Goal: Task Accomplishment & Management: Use online tool/utility

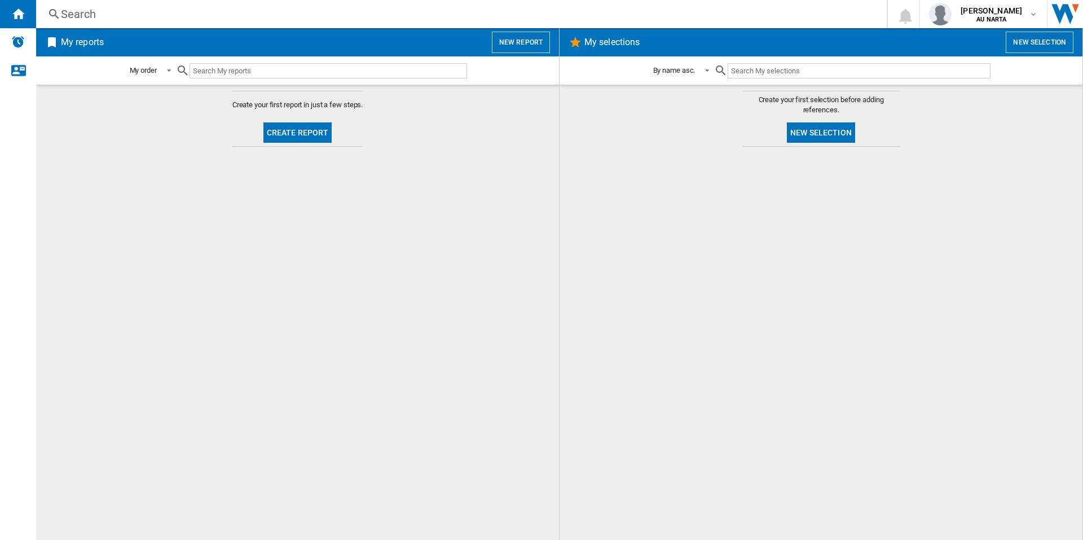
click at [1026, 46] on button "New selection" at bounding box center [1040, 42] width 68 height 21
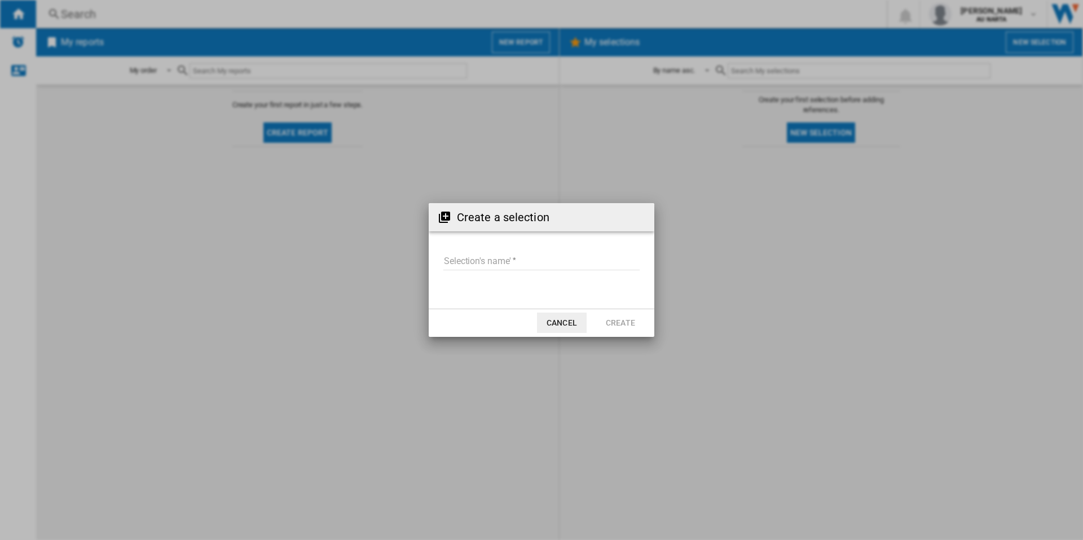
click at [564, 327] on button "Cancel" at bounding box center [562, 323] width 50 height 20
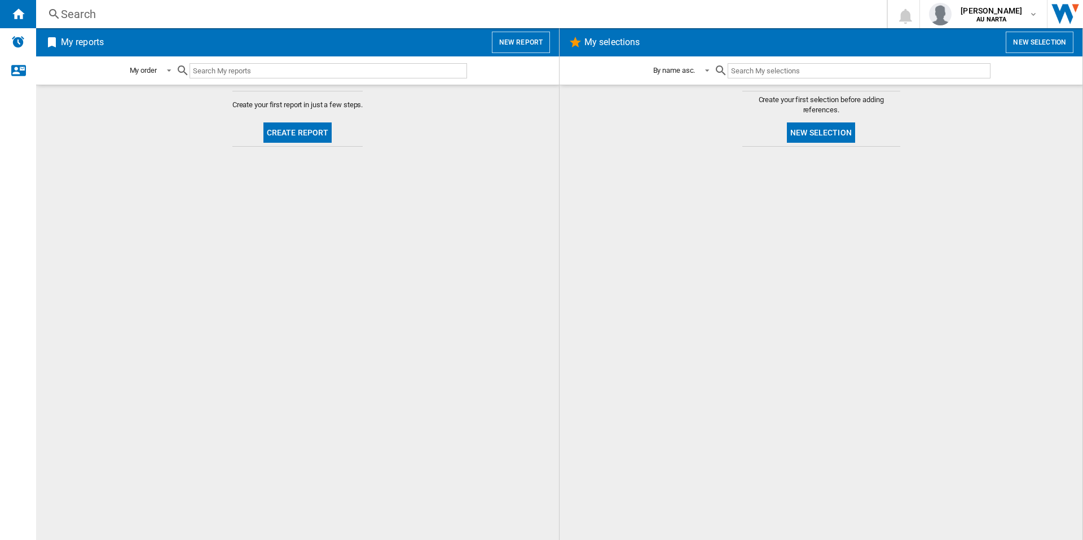
click at [527, 43] on button "New report" at bounding box center [521, 42] width 58 height 21
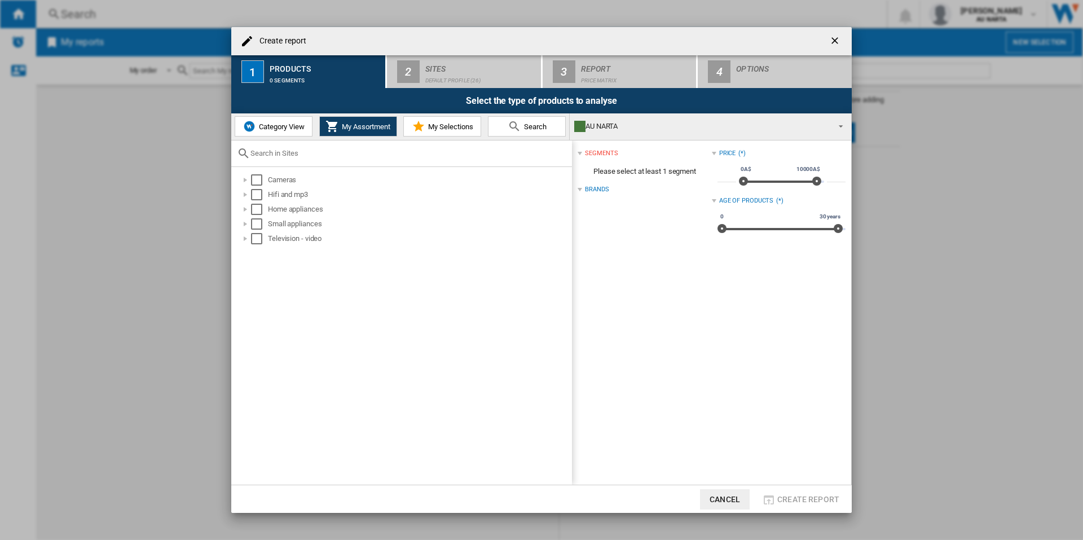
click at [269, 129] on span "Category View" at bounding box center [280, 126] width 49 height 8
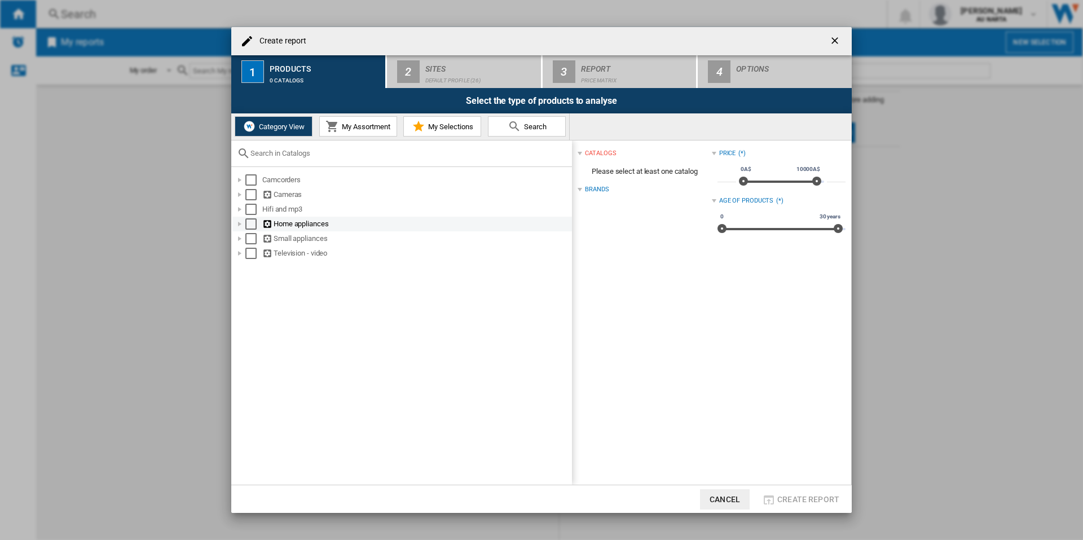
click at [236, 223] on div at bounding box center [239, 223] width 11 height 11
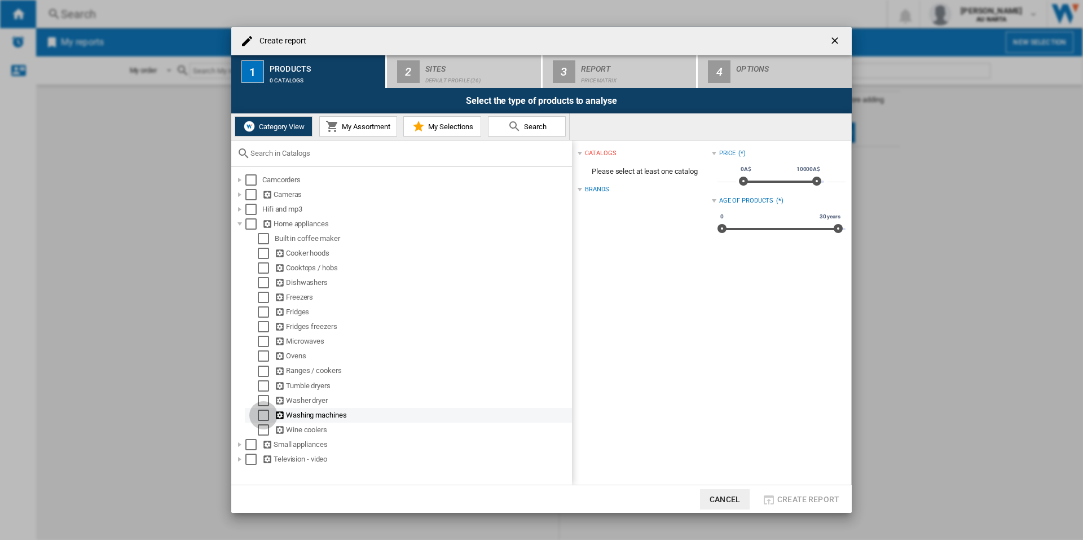
click at [262, 415] on div "Select" at bounding box center [263, 415] width 11 height 11
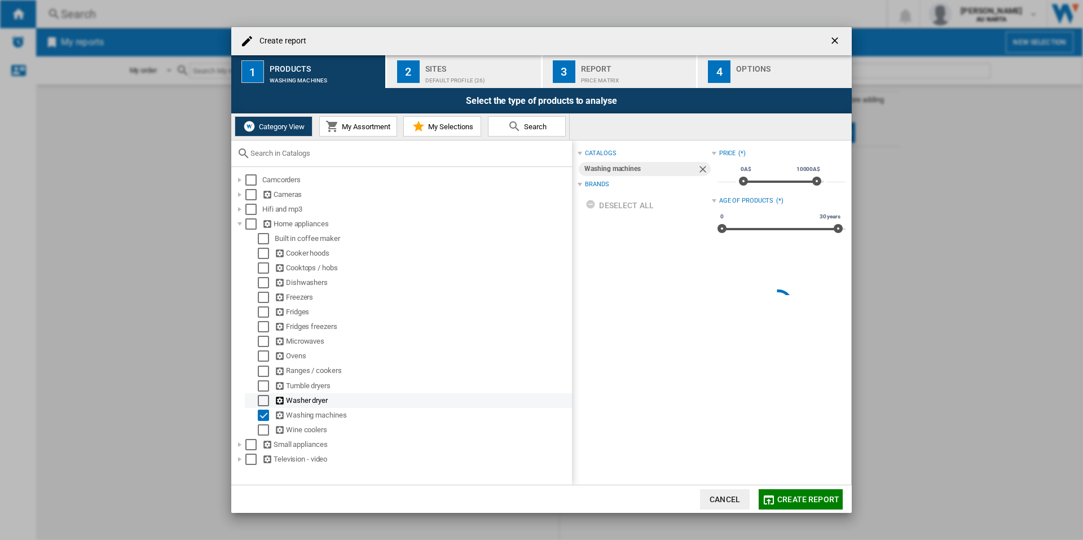
click at [261, 403] on div "Select" at bounding box center [263, 400] width 11 height 11
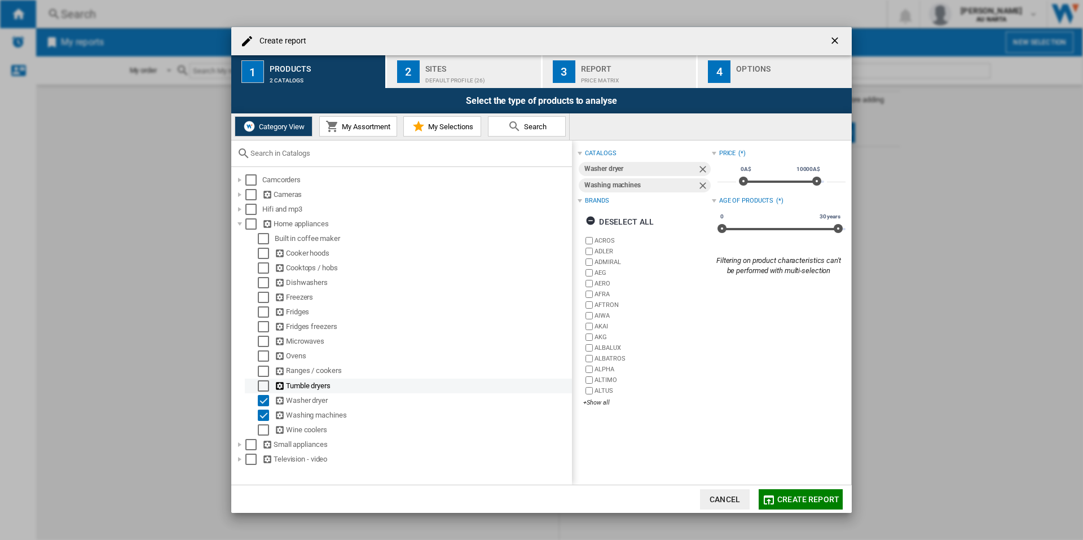
click at [263, 384] on div "Select" at bounding box center [263, 385] width 11 height 11
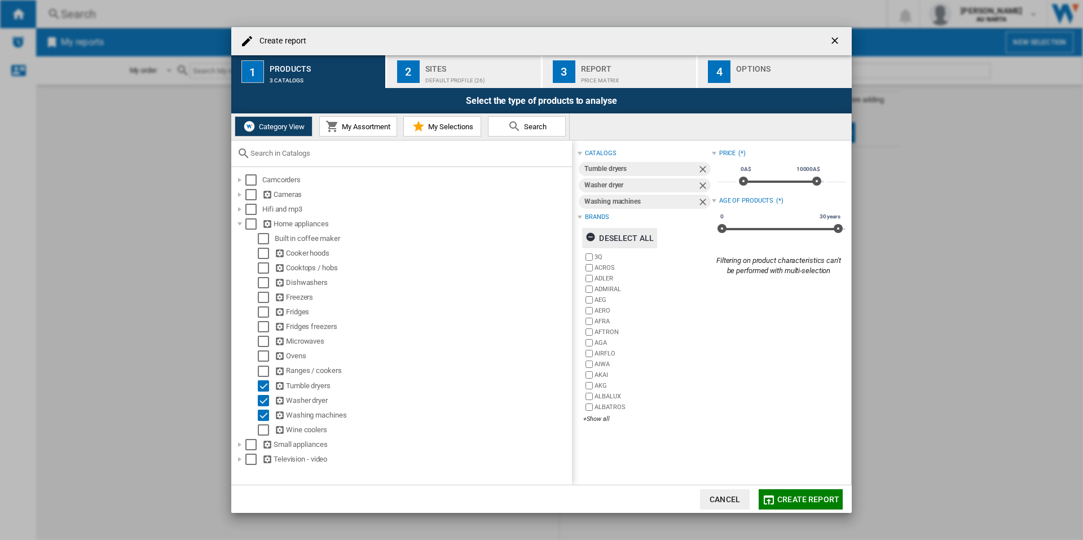
click at [601, 236] on div "Deselect all" at bounding box center [620, 238] width 68 height 20
click at [598, 420] on div "+Show all" at bounding box center [647, 419] width 128 height 8
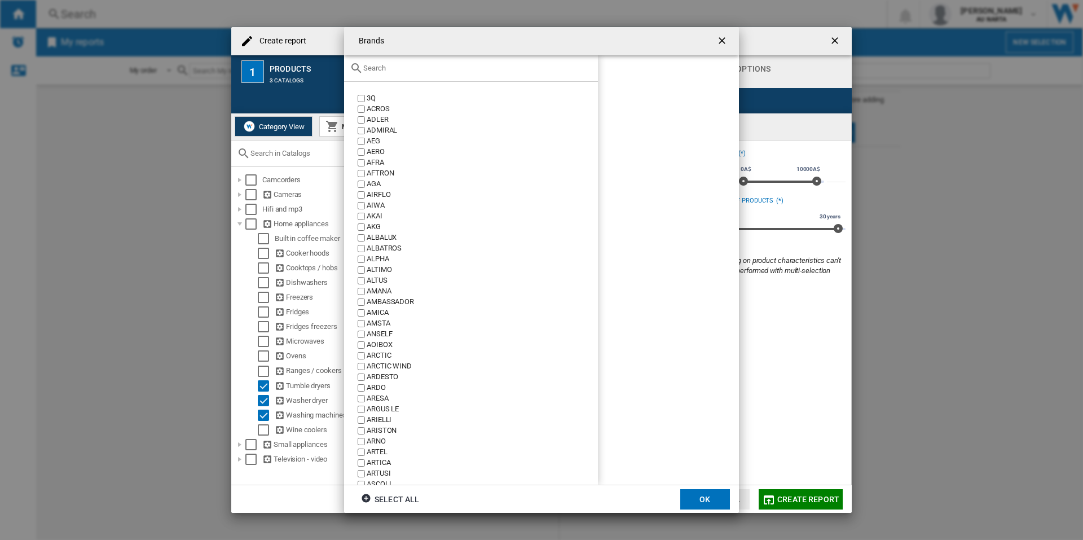
click at [451, 72] on input "text" at bounding box center [477, 68] width 229 height 8
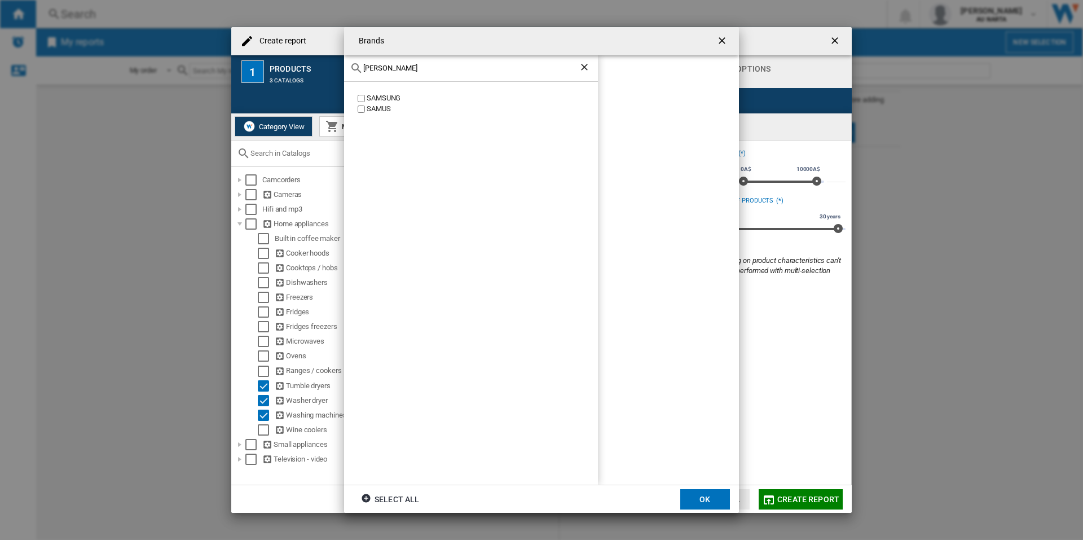
type input "[PERSON_NAME]"
click at [393, 98] on div "SAMSUNG" at bounding box center [482, 98] width 231 height 11
click at [699, 497] on button "OK" at bounding box center [705, 499] width 50 height 20
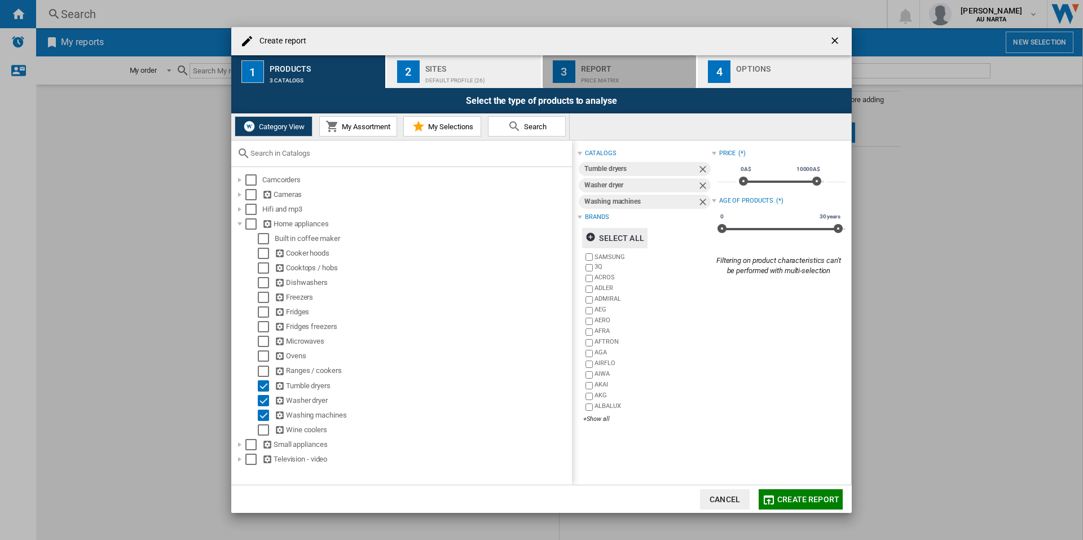
click at [587, 72] on div "Price Matrix" at bounding box center [636, 78] width 111 height 12
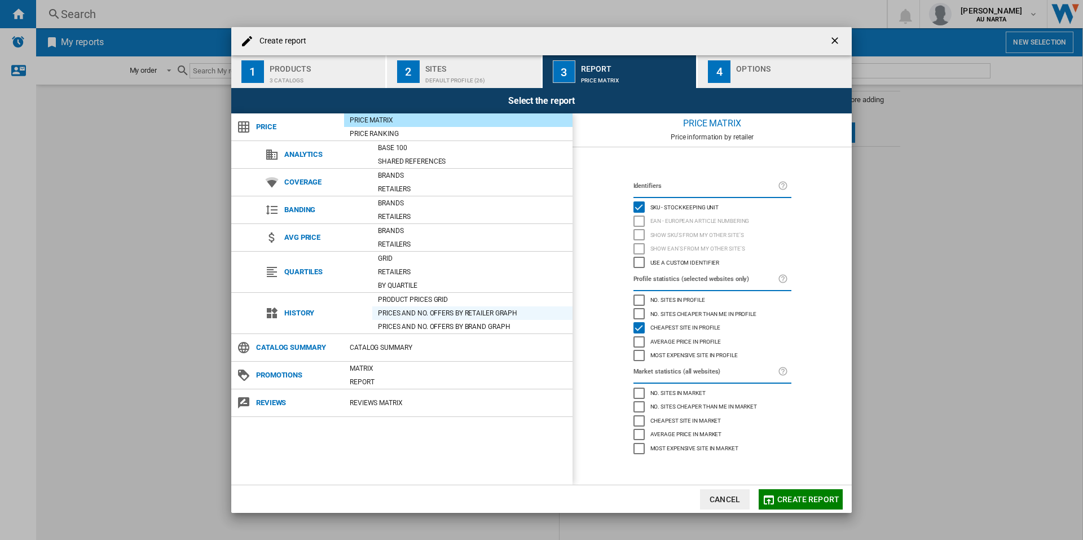
click at [425, 314] on div "Prices and No. offers by retailer graph" at bounding box center [472, 313] width 200 height 11
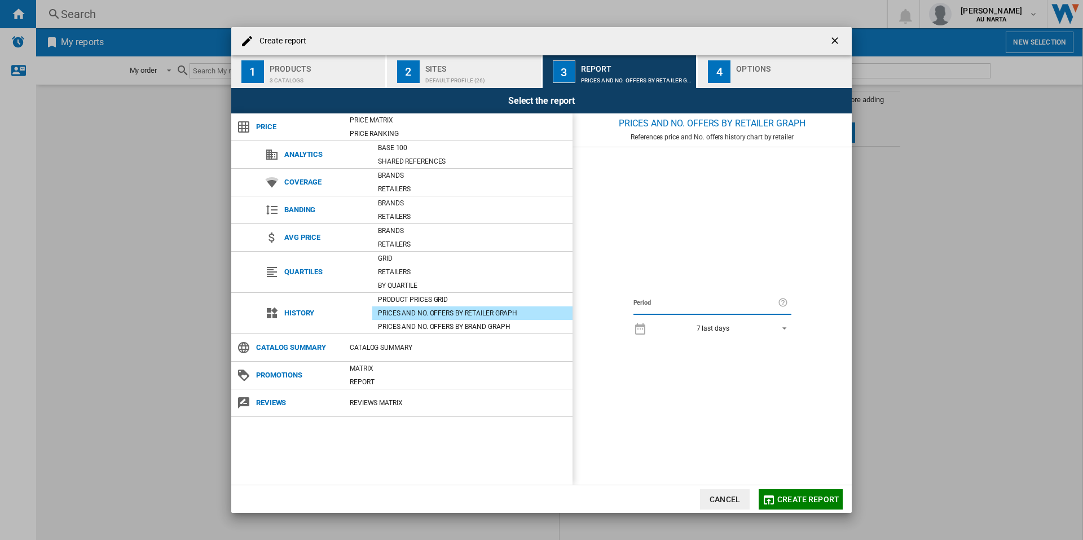
click at [720, 326] on div "7 last days" at bounding box center [713, 328] width 33 height 8
click at [498, 294] on md-backdrop at bounding box center [541, 270] width 1083 height 540
click at [490, 301] on div "Product prices grid" at bounding box center [472, 299] width 200 height 11
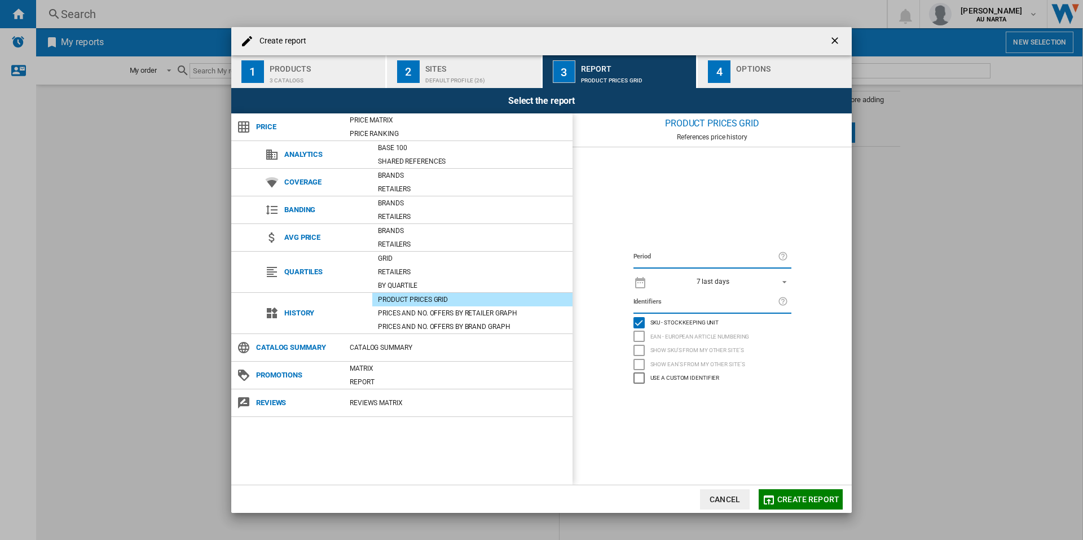
click at [724, 279] on div "7 last days" at bounding box center [713, 282] width 33 height 8
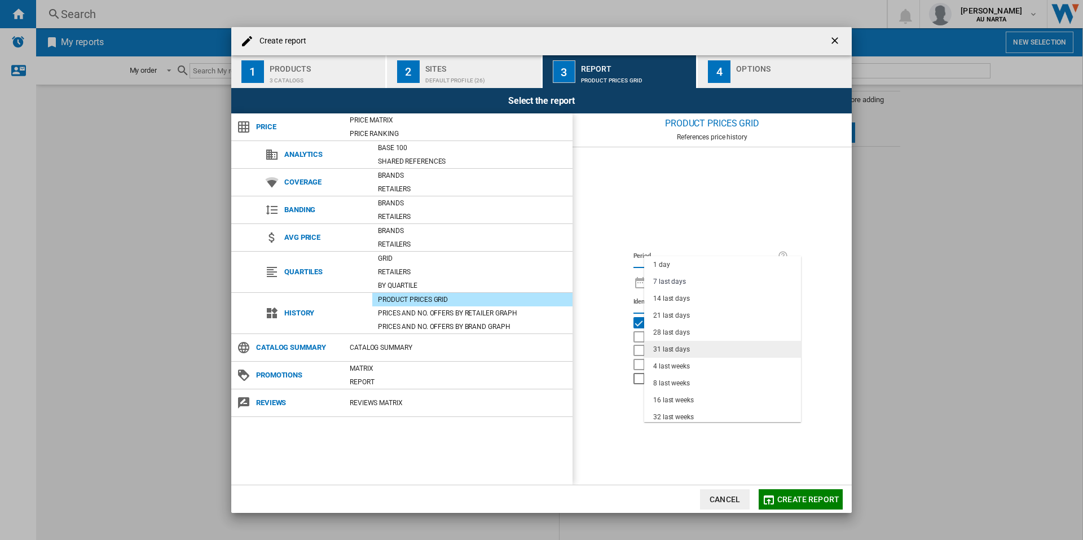
click at [687, 344] on md-option "31 last days" at bounding box center [722, 349] width 157 height 17
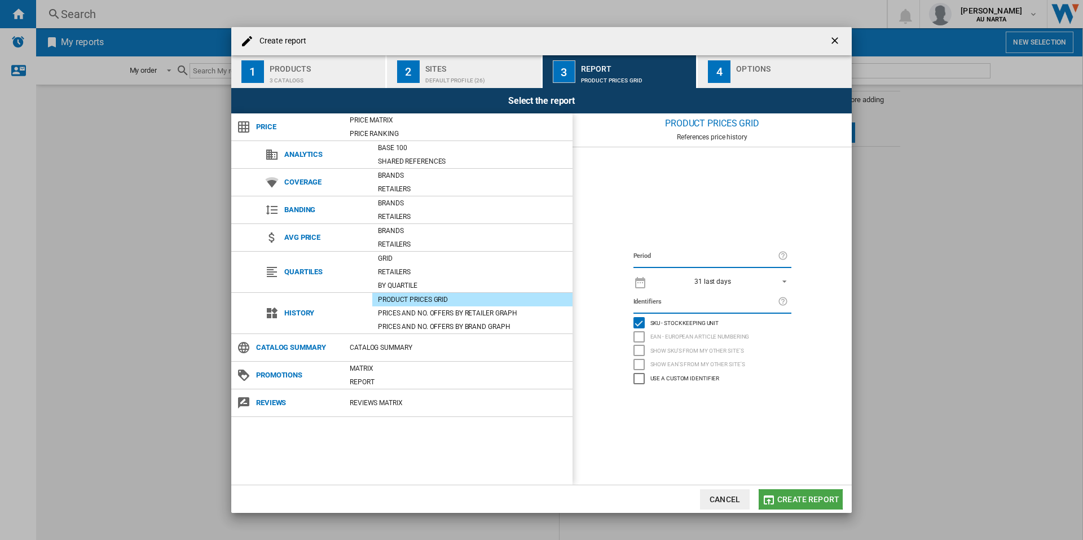
drag, startPoint x: 813, startPoint y: 498, endPoint x: 803, endPoint y: 499, distance: 9.7
click at [811, 498] on span "Create report" at bounding box center [809, 499] width 62 height 9
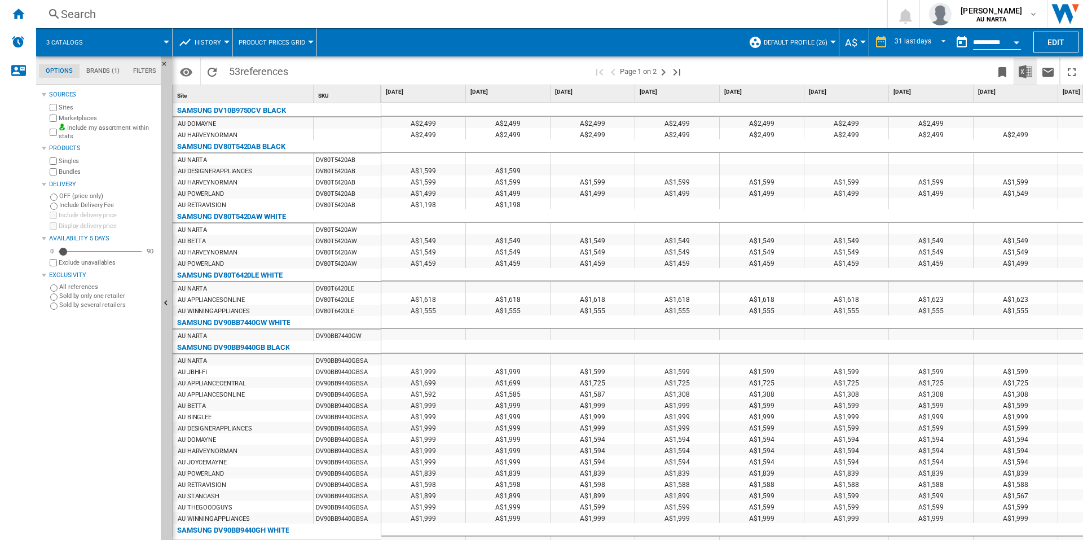
click at [1030, 69] on img "Download in Excel" at bounding box center [1026, 72] width 14 height 14
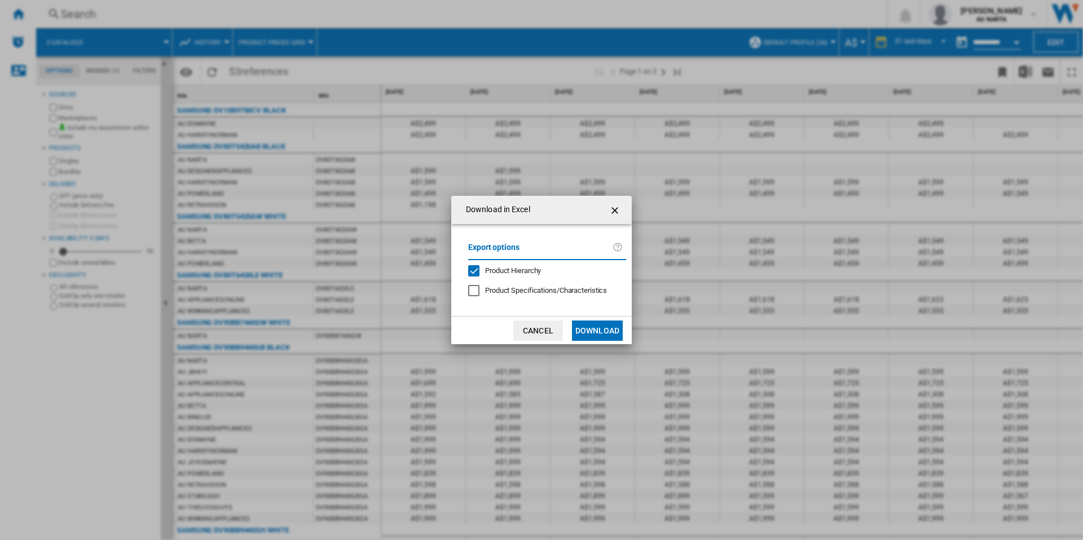
click at [598, 328] on button "Download" at bounding box center [597, 330] width 51 height 20
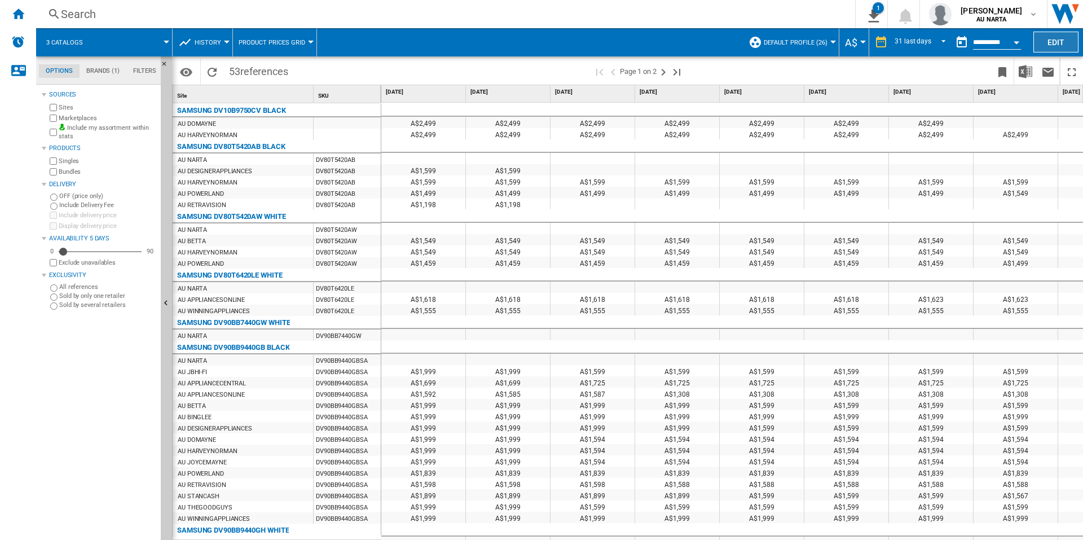
click at [1062, 47] on button "Edit" at bounding box center [1056, 42] width 45 height 21
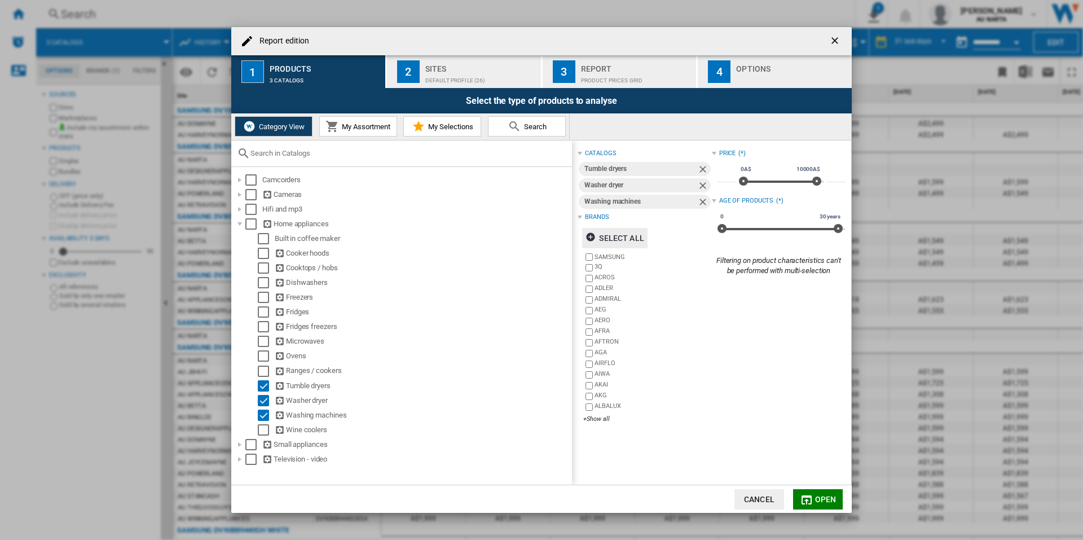
click at [606, 239] on div "Select all" at bounding box center [615, 238] width 58 height 20
click at [828, 497] on span "Open" at bounding box center [825, 499] width 21 height 9
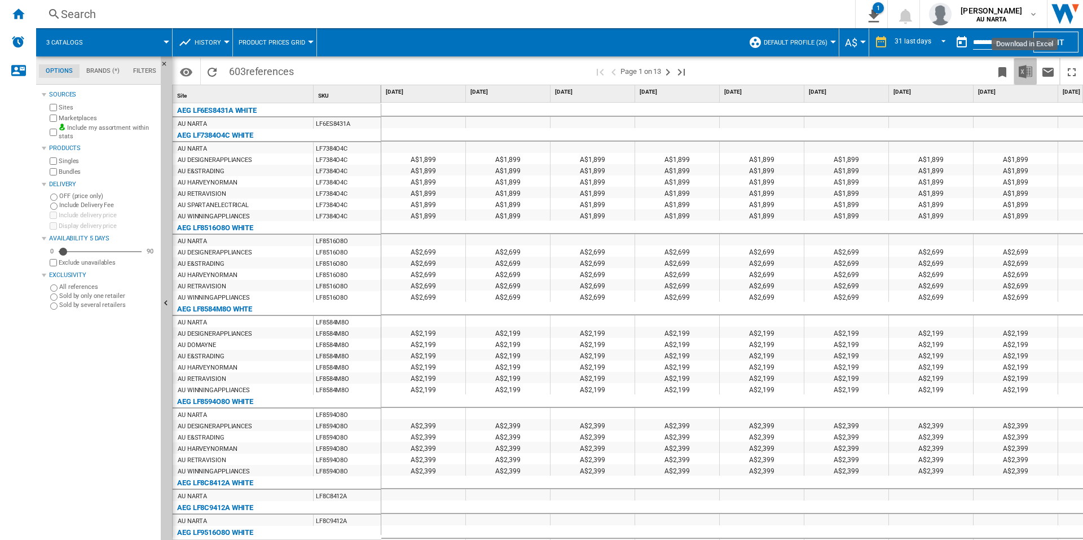
click at [1033, 74] on button "Download in Excel" at bounding box center [1026, 71] width 23 height 27
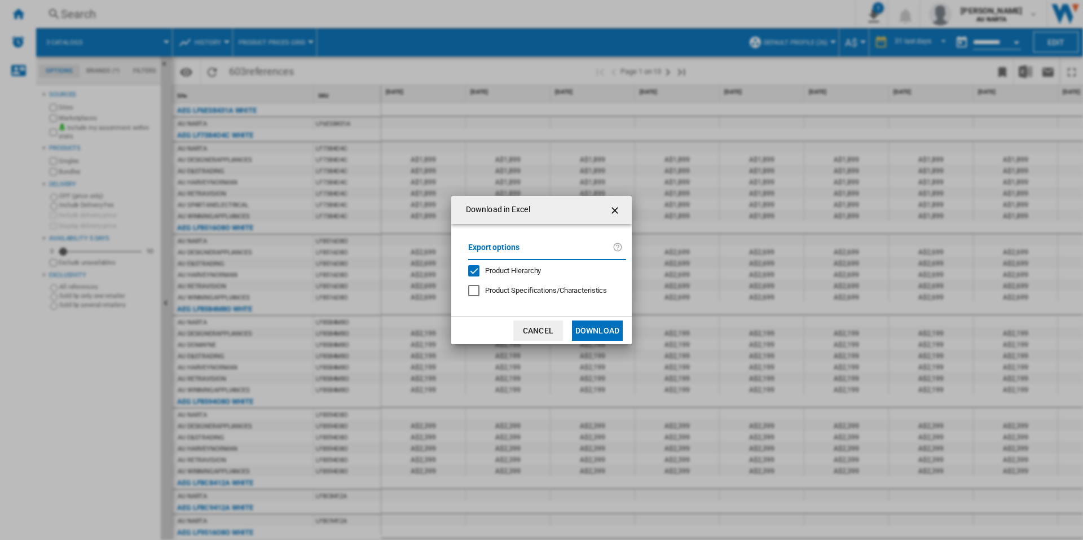
click at [612, 326] on button "Download" at bounding box center [597, 330] width 51 height 20
